Goal: Task Accomplishment & Management: Manage account settings

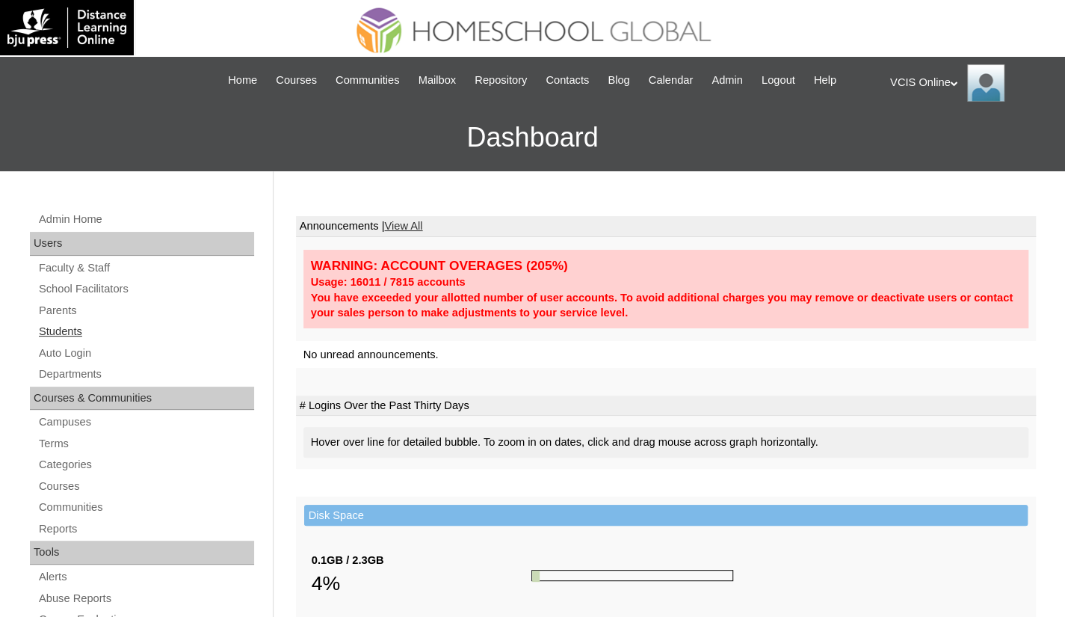
click at [57, 327] on link "Students" at bounding box center [145, 331] width 217 height 19
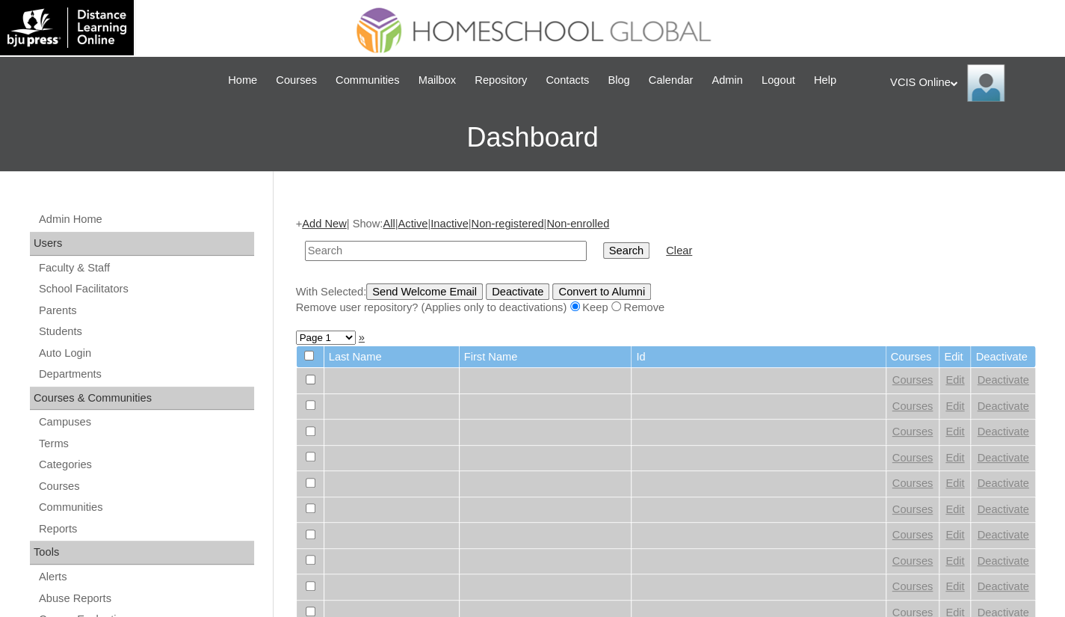
click at [319, 253] on input "text" at bounding box center [446, 251] width 282 height 20
type input "Lianne Hannah Go Ong"
click at [603, 252] on input "Search" at bounding box center [626, 250] width 46 height 16
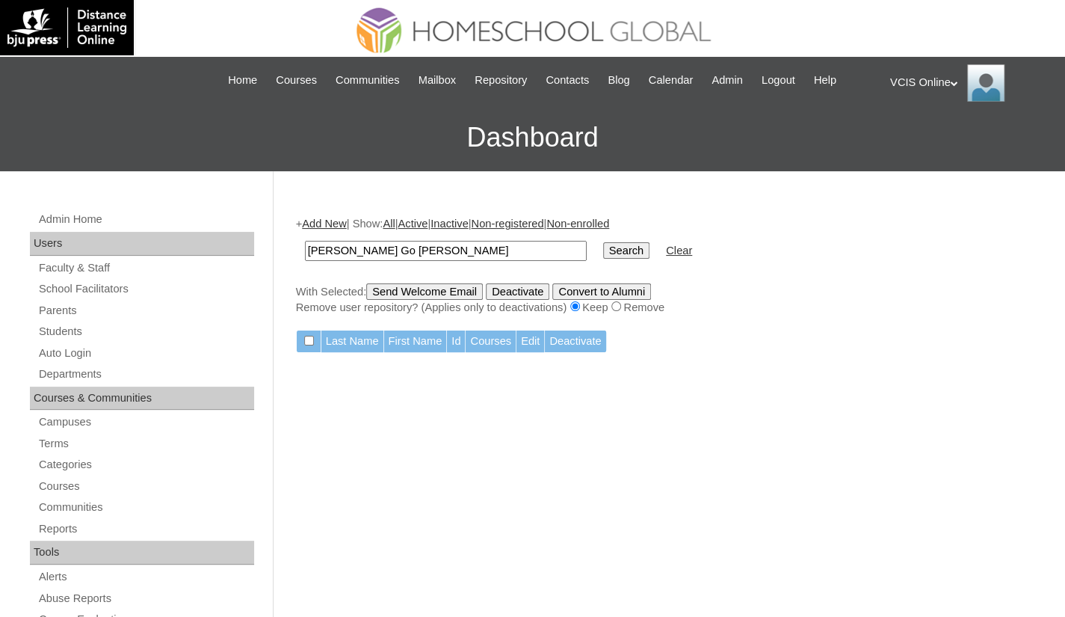
click at [430, 253] on input "[PERSON_NAME] Go [PERSON_NAME]" at bounding box center [446, 251] width 282 height 20
paste input "VCIS002-9C-SA2025"
type input "VCIS002-9C-SA2025"
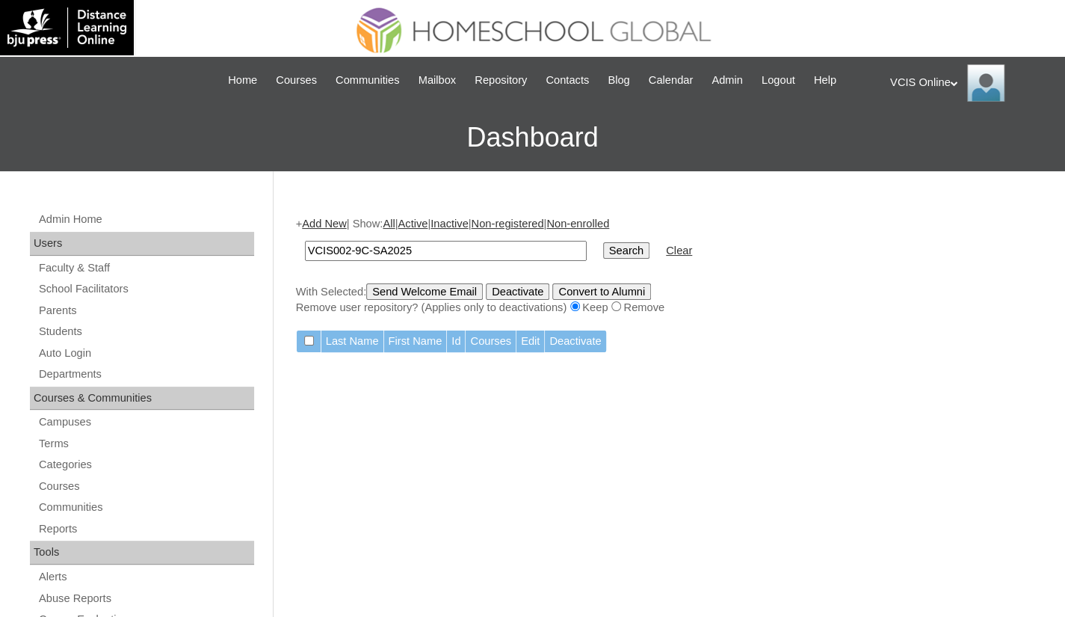
click at [603, 255] on input "Search" at bounding box center [626, 250] width 46 height 16
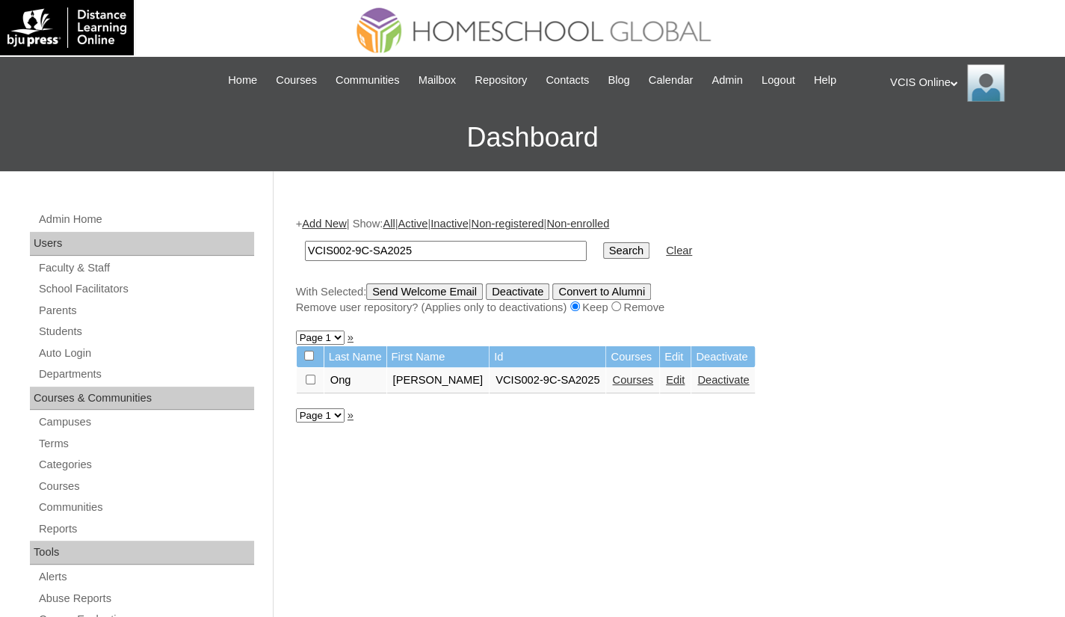
click at [634, 384] on link "Courses" at bounding box center [632, 380] width 41 height 12
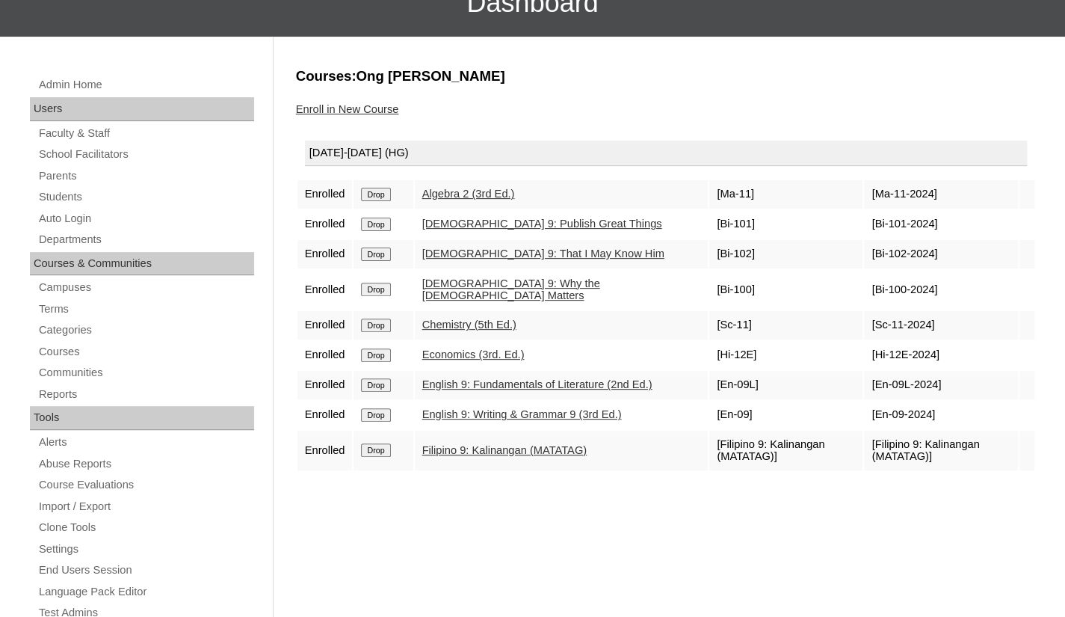
scroll to position [150, 0]
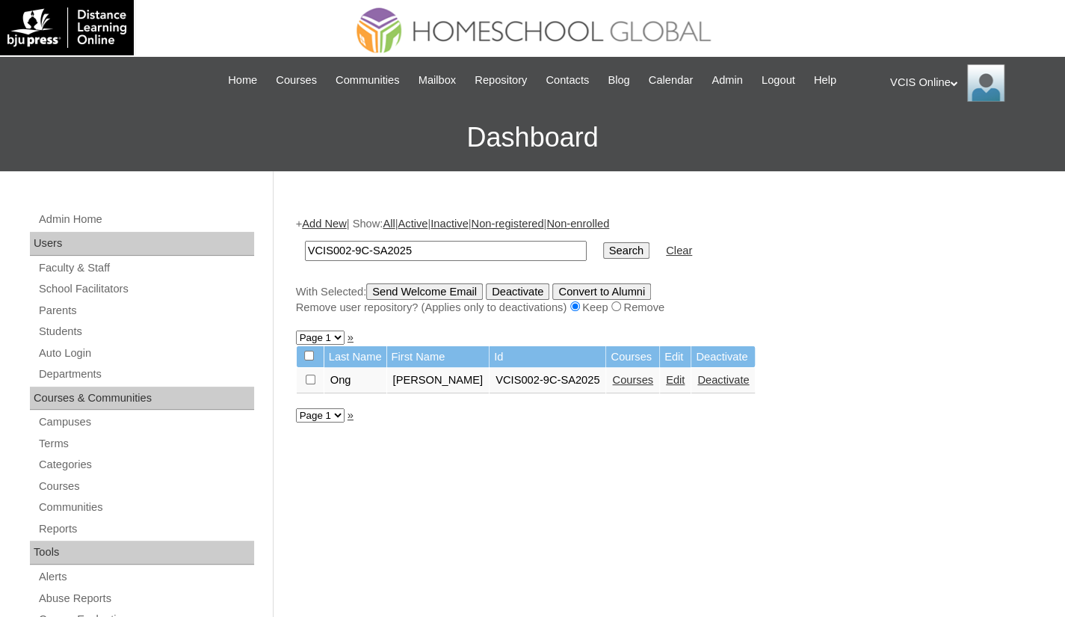
click at [666, 383] on link "Edit" at bounding box center [675, 380] width 19 height 12
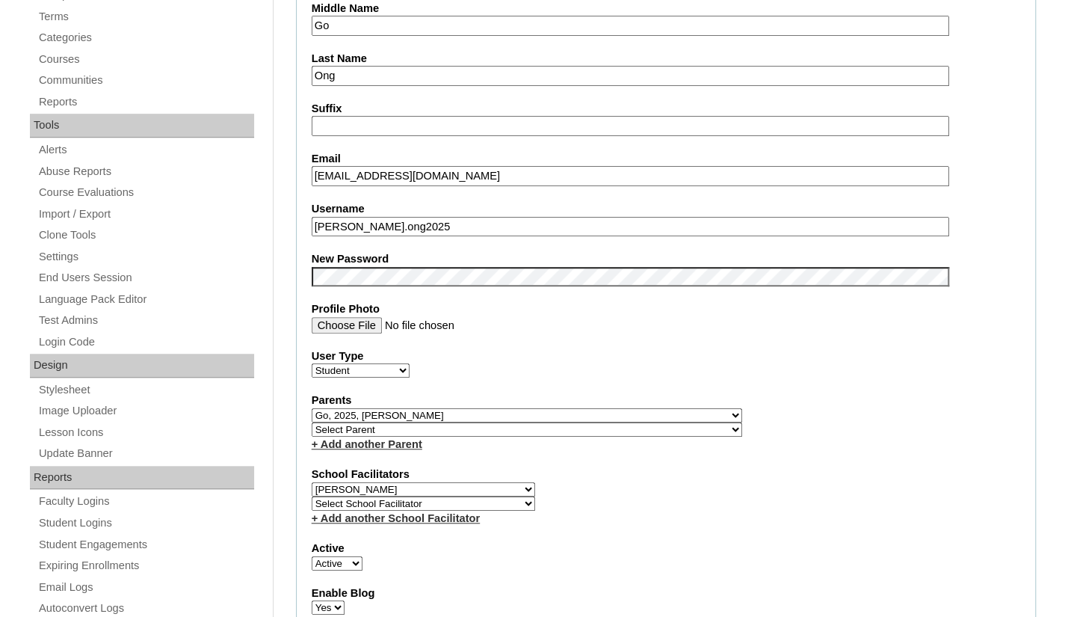
scroll to position [449, 0]
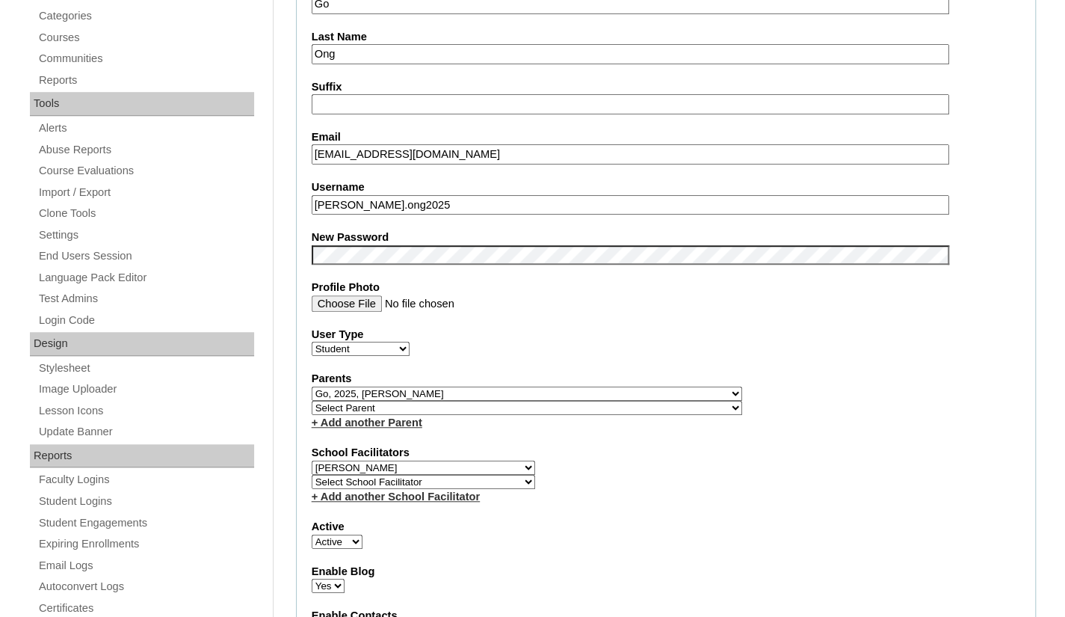
click at [452, 464] on select "Select School Facilitator [PERSON_NAME] [PERSON_NAME] Gloryfe [PERSON_NAME] [PE…" at bounding box center [424, 468] width 224 height 14
select select "36362"
click at [312, 461] on select "Select School Facilitator [PERSON_NAME] [PERSON_NAME] Gloryfe [PERSON_NAME] [PE…" at bounding box center [424, 468] width 224 height 14
click at [511, 511] on fieldset "Account Information User Id VCIS002-9C-SA2025 Title First Name [PERSON_NAME] Mi…" at bounding box center [666, 411] width 740 height 1226
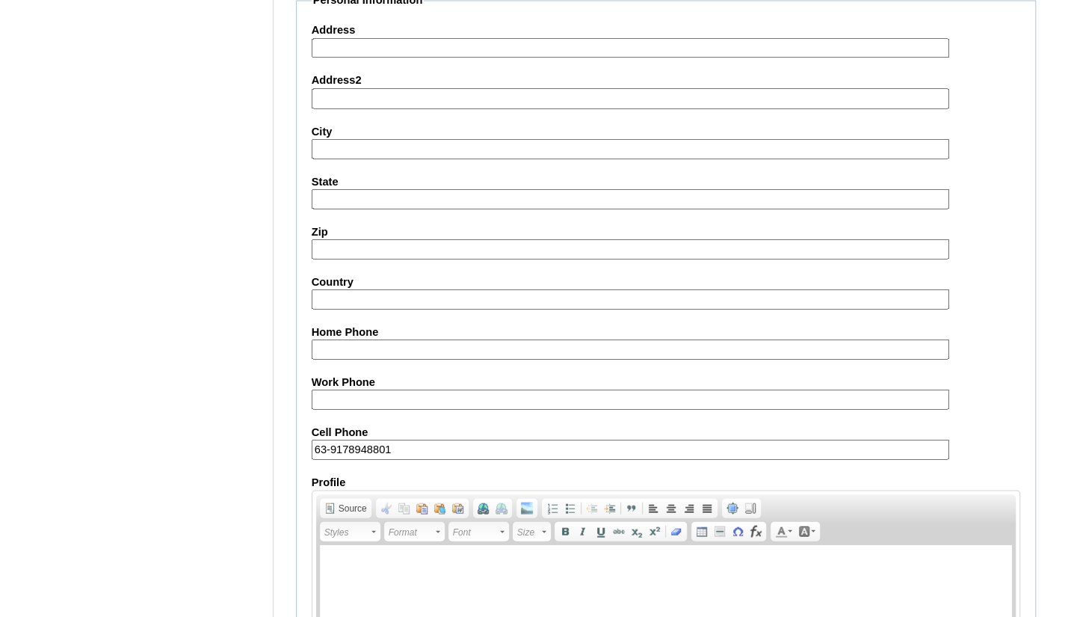
scroll to position [1661, 0]
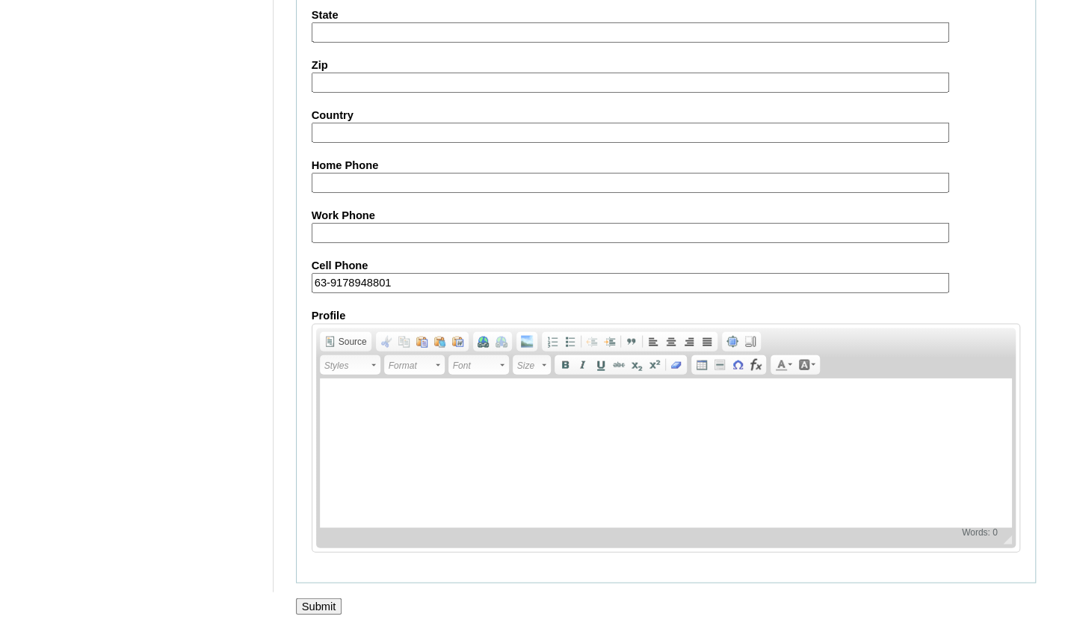
click at [326, 598] on input "Submit" at bounding box center [319, 606] width 46 height 16
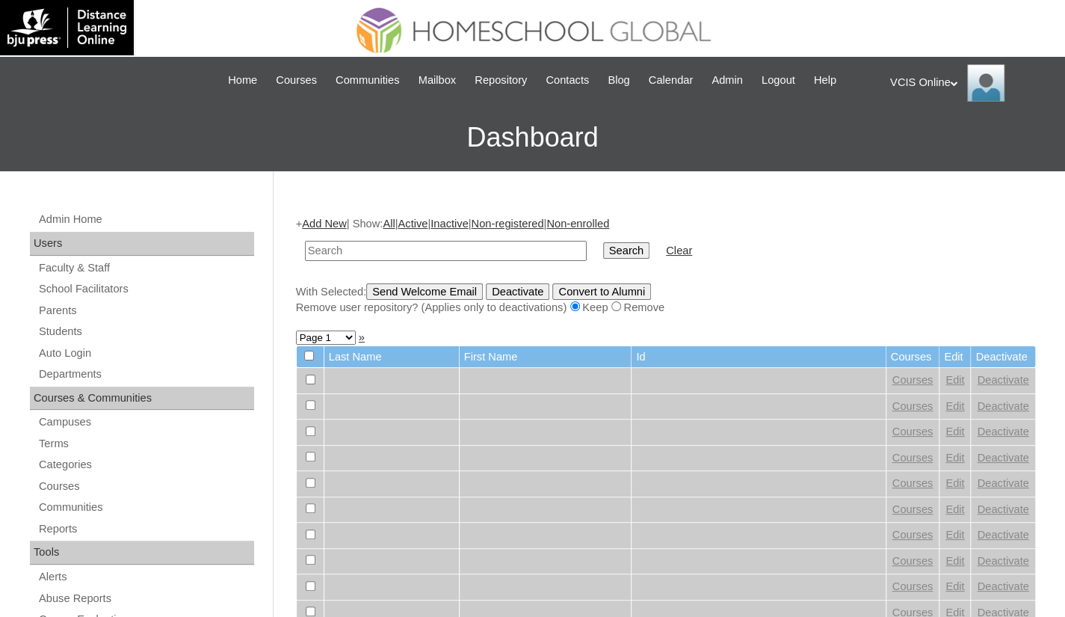
click at [938, 83] on div "VCIS Online My Profile My Settings Logout" at bounding box center [970, 82] width 160 height 37
click at [935, 138] on li "Logout" at bounding box center [935, 141] width 72 height 19
click at [960, 78] on div "VCIS Online My Profile My Settings Logout" at bounding box center [970, 82] width 160 height 37
click at [918, 139] on span "Logout" at bounding box center [917, 140] width 30 height 11
